Goal: Information Seeking & Learning: Learn about a topic

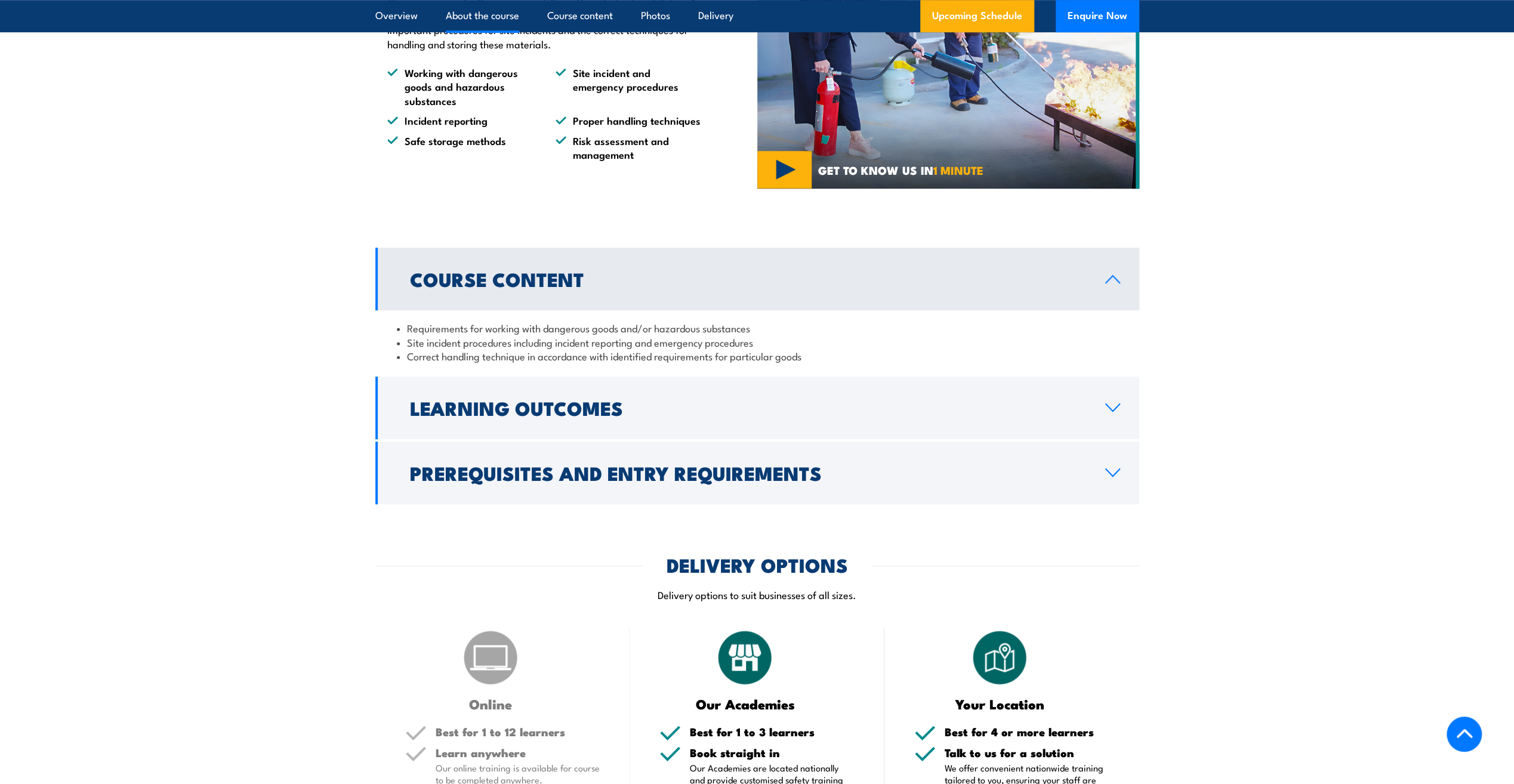
scroll to position [835, 0]
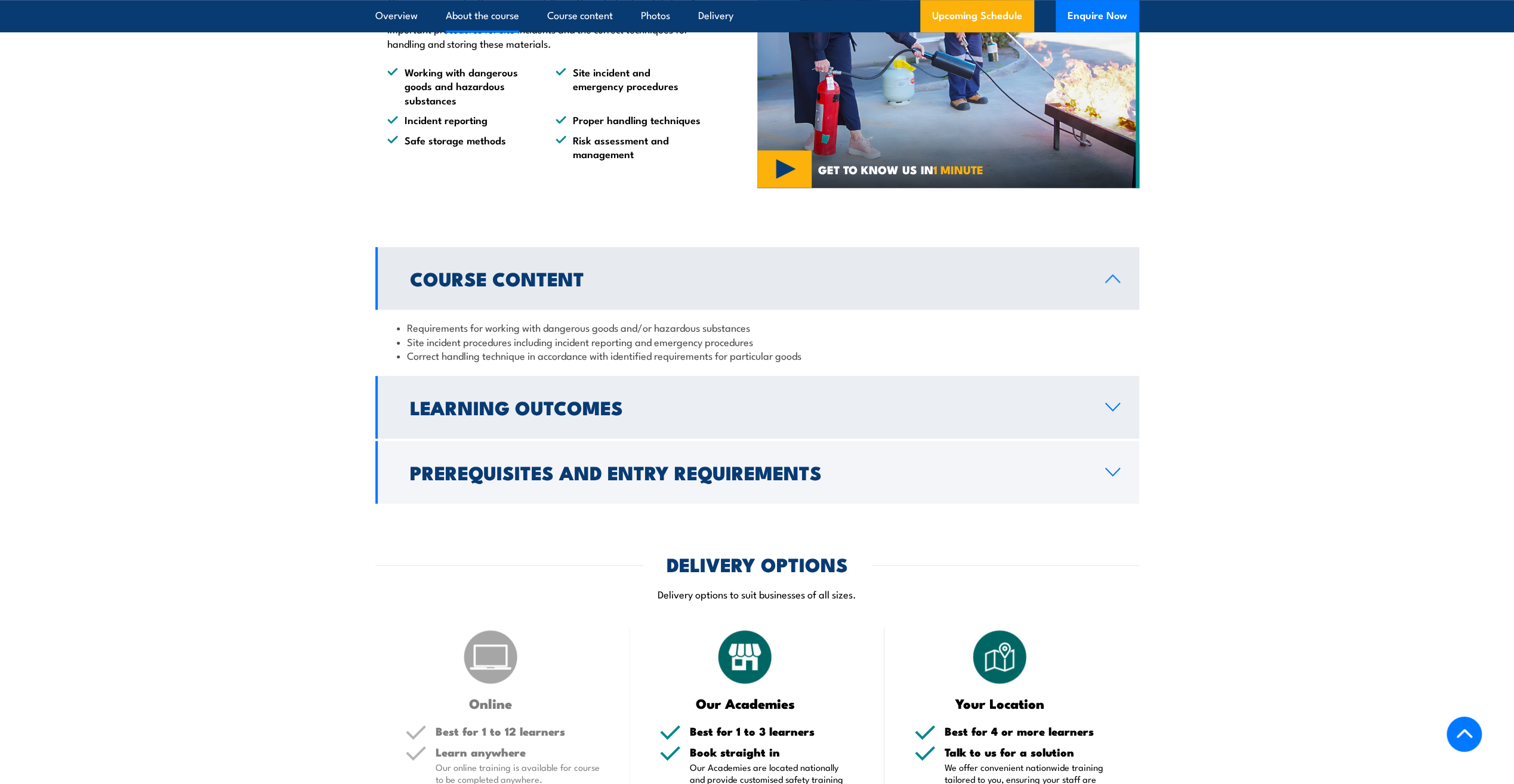
click at [1106, 426] on link "Learning Outcomes" at bounding box center [757, 407] width 764 height 62
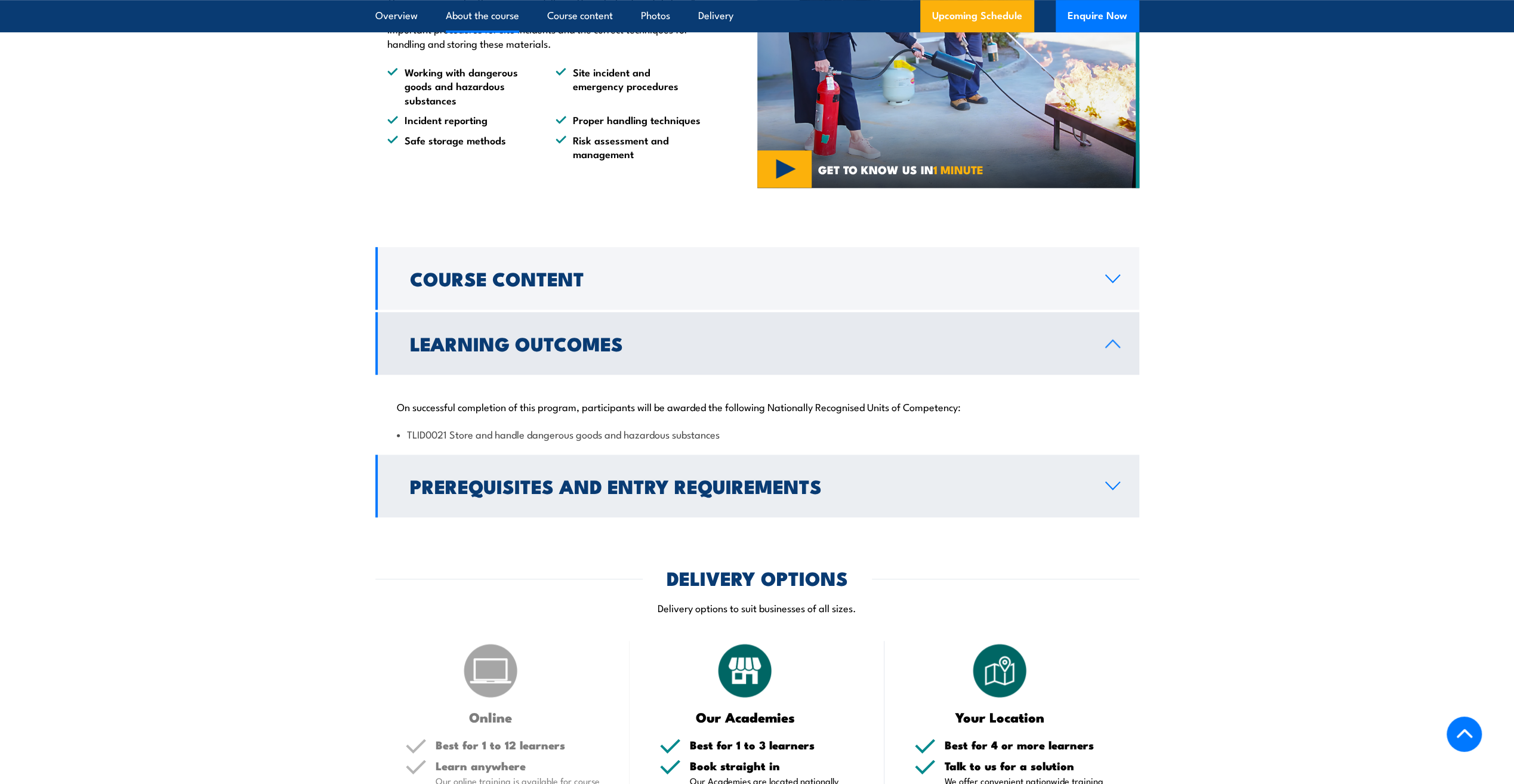
click at [1121, 508] on link "Prerequisites and Entry Requirements" at bounding box center [757, 486] width 764 height 62
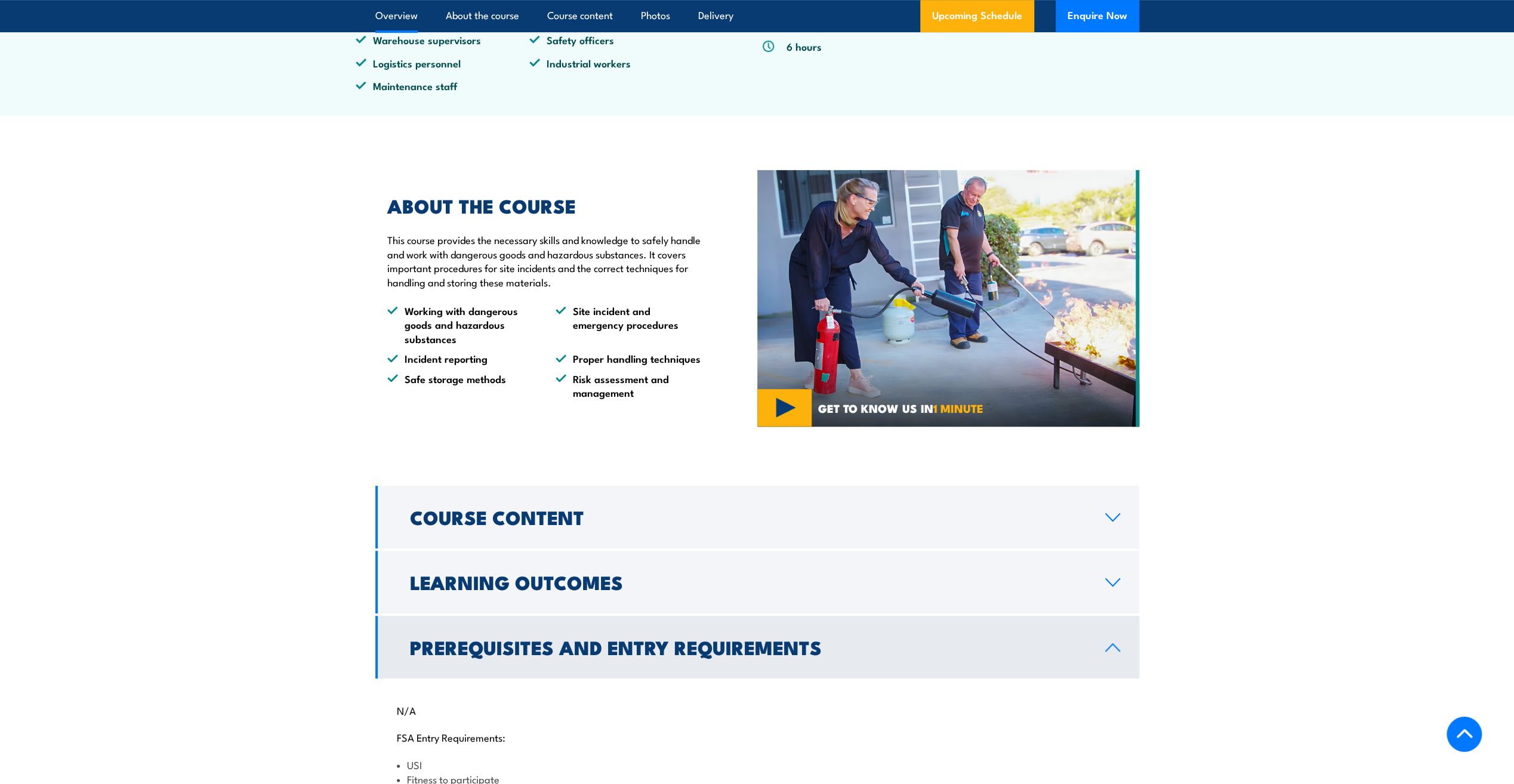
scroll to position [477, 0]
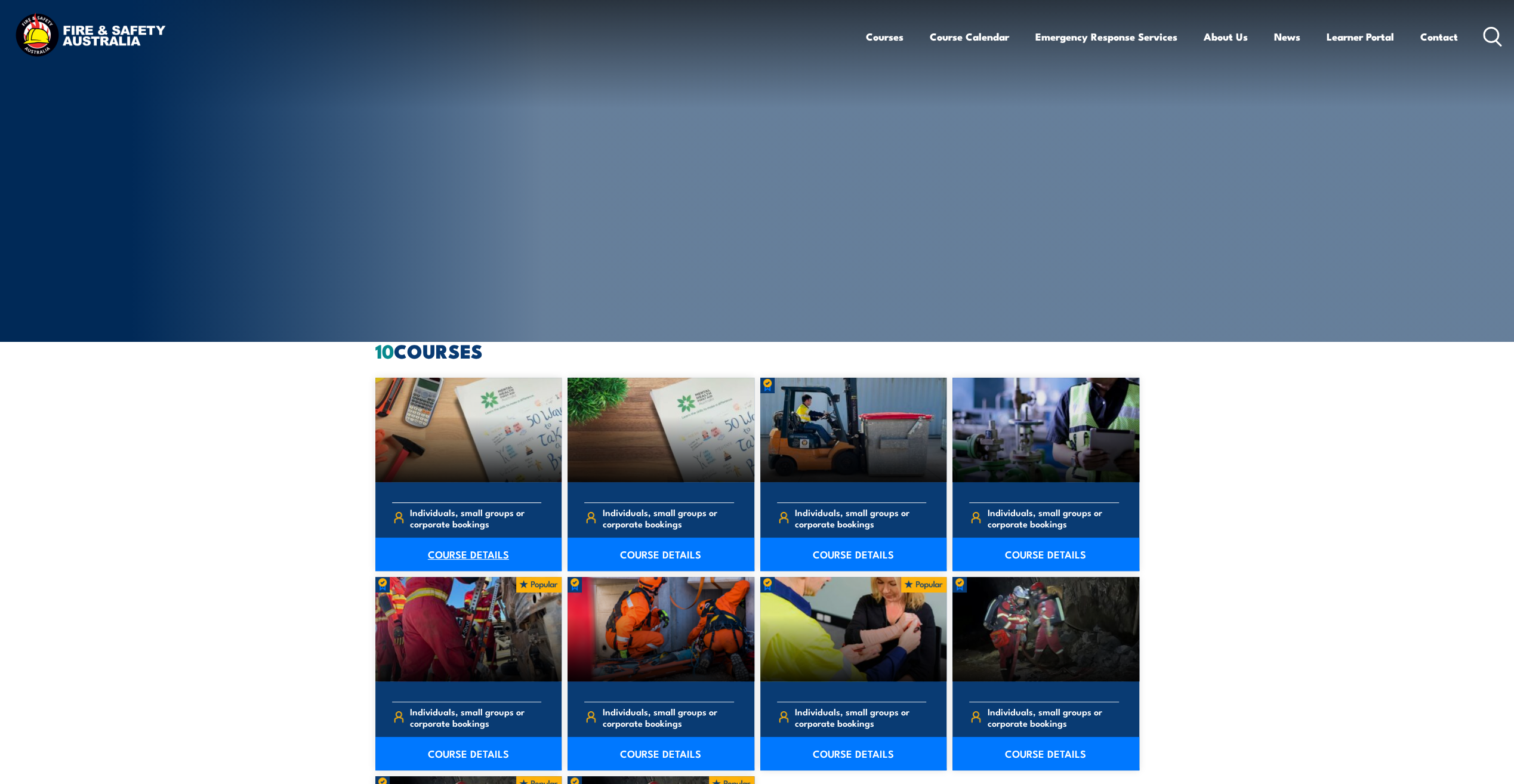
click at [499, 549] on link "COURSE DETAILS" at bounding box center [468, 554] width 187 height 34
